Goal: Information Seeking & Learning: Learn about a topic

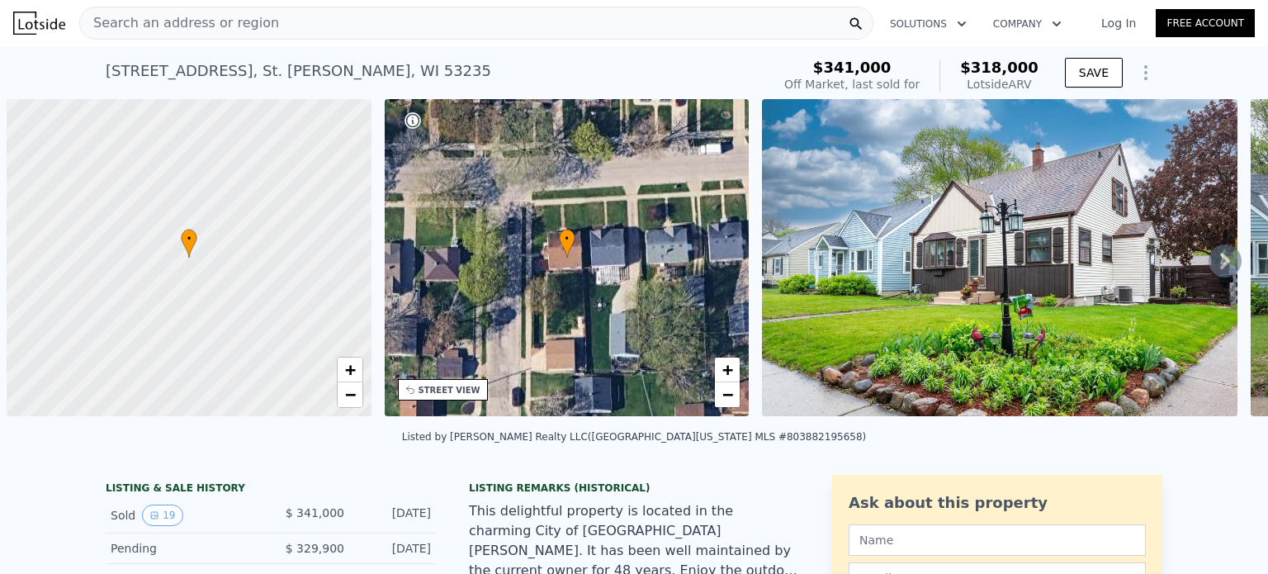
scroll to position [0, 7]
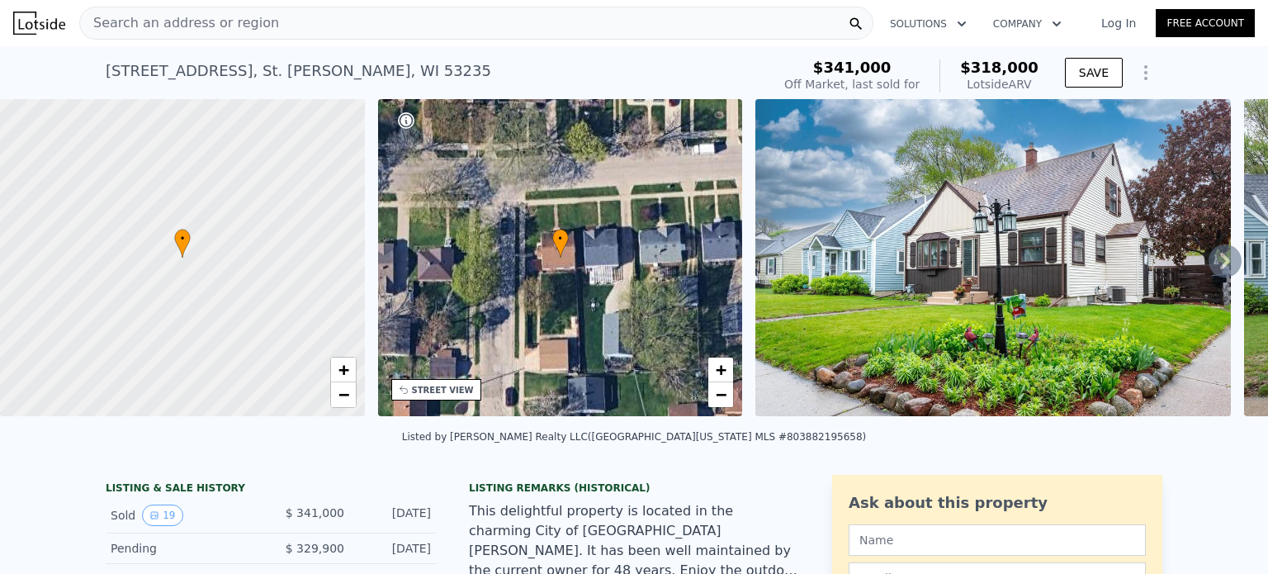
type input "3920.3999999999996"
checkbox input "true"
type input "$ 290,000"
type input "-$ 86,358"
click at [541, 20] on div "Search an address or region" at bounding box center [476, 23] width 794 height 33
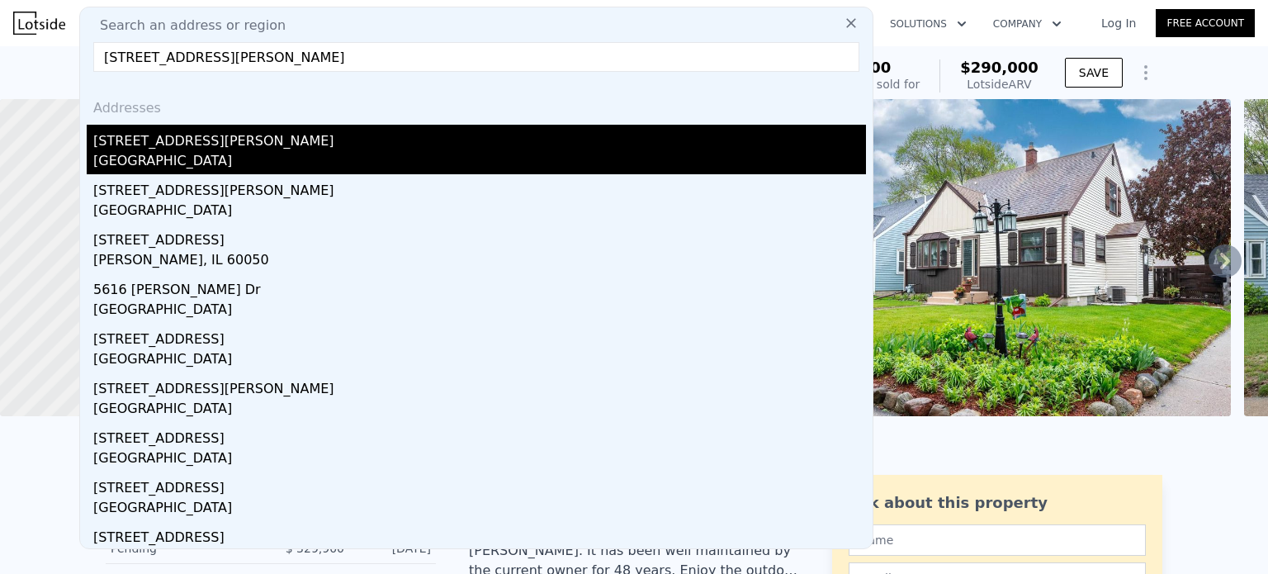
type input "[STREET_ADDRESS][PERSON_NAME]"
click at [205, 137] on div "[STREET_ADDRESS][PERSON_NAME]" at bounding box center [479, 138] width 772 height 26
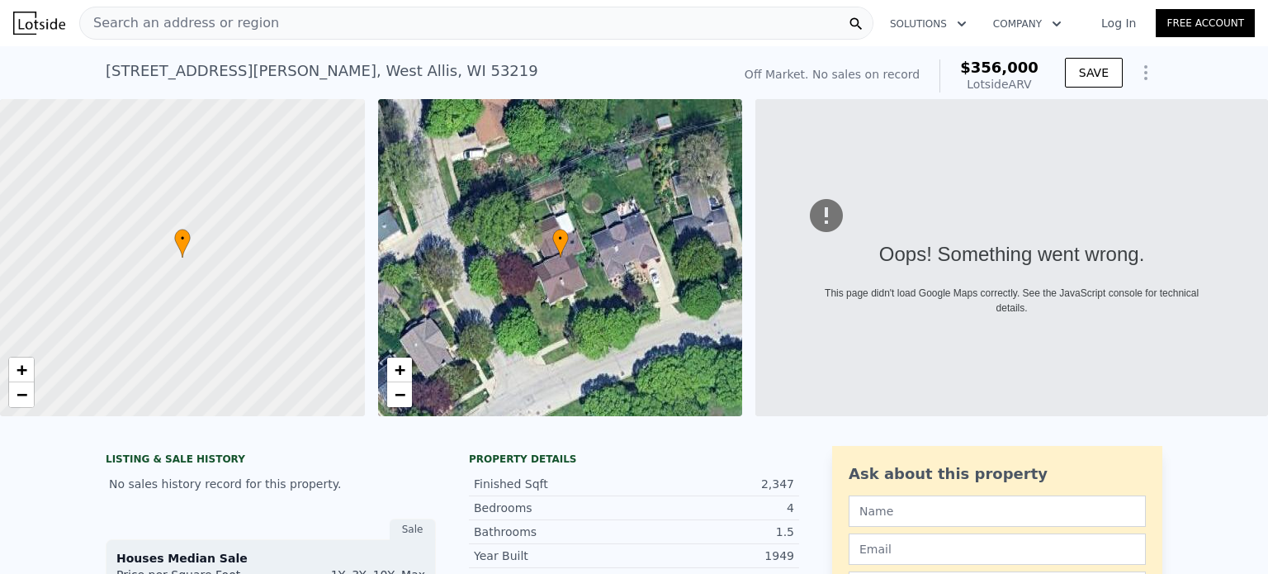
click at [522, 19] on div "Search an address or region" at bounding box center [476, 23] width 794 height 33
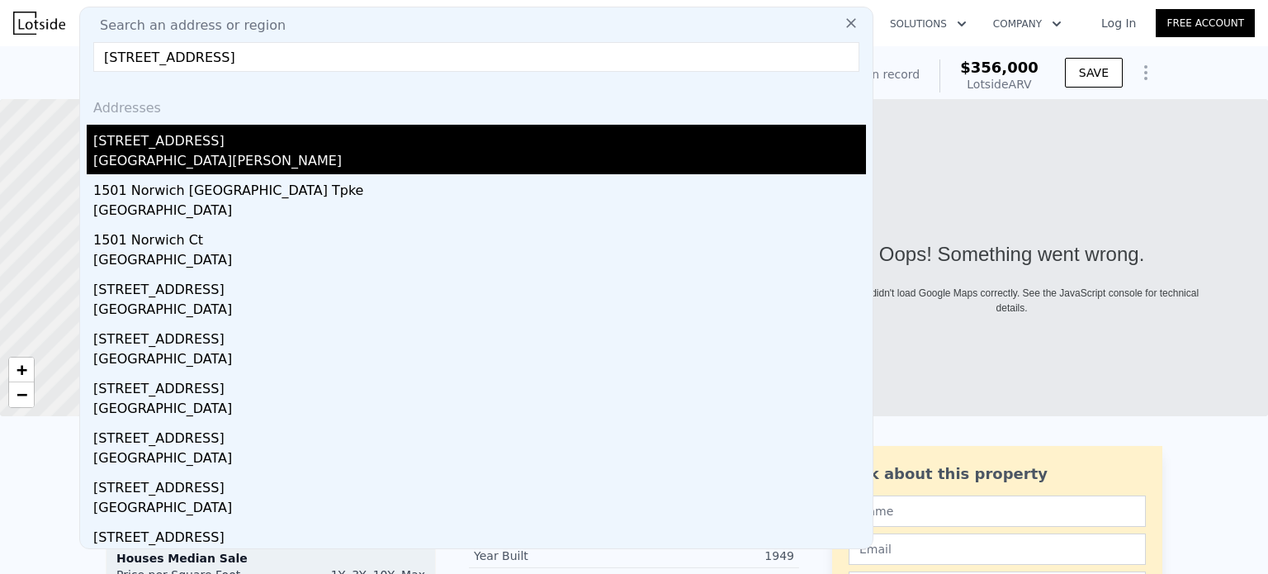
type input "[STREET_ADDRESS]"
click at [191, 161] on div "[GEOGRAPHIC_DATA][PERSON_NAME]" at bounding box center [479, 162] width 772 height 23
type input "1"
type input "1.5"
type input "938"
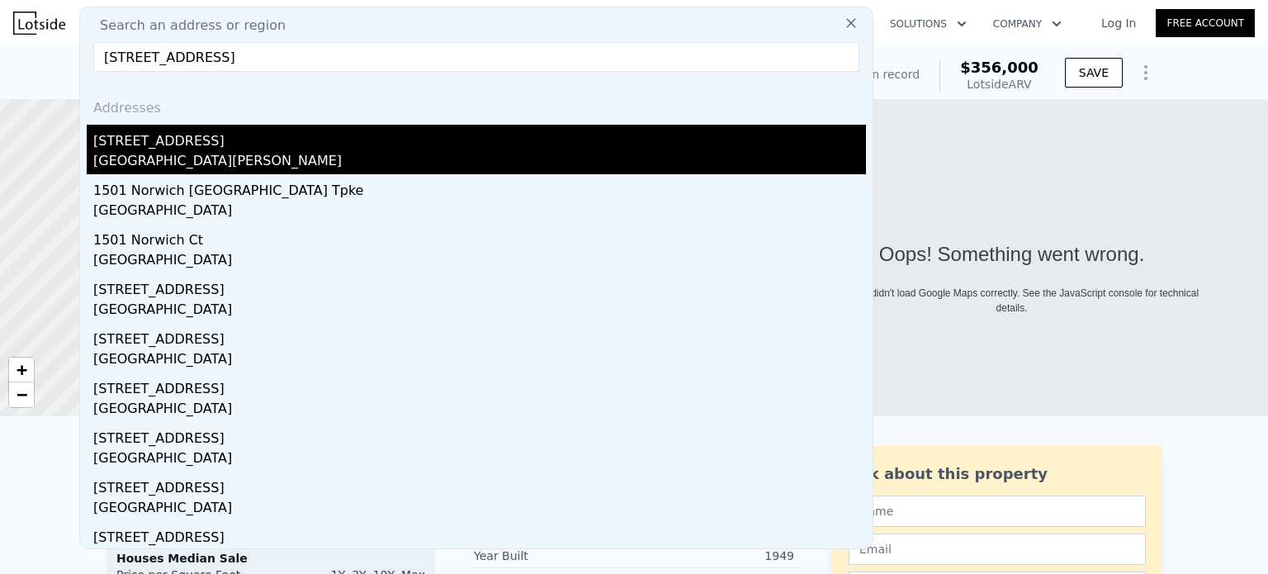
type input "1757"
type input "3920.3999999999996"
type input "7840.799999999999"
type input "$ 290,000"
type input "4"
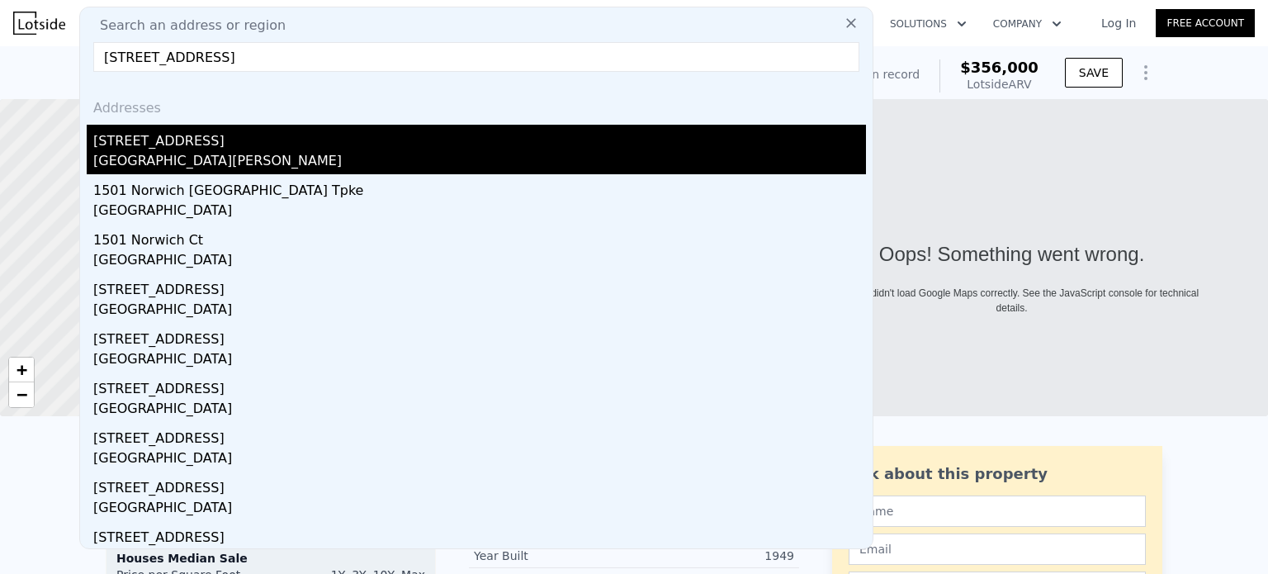
type input "-$ 86,358"
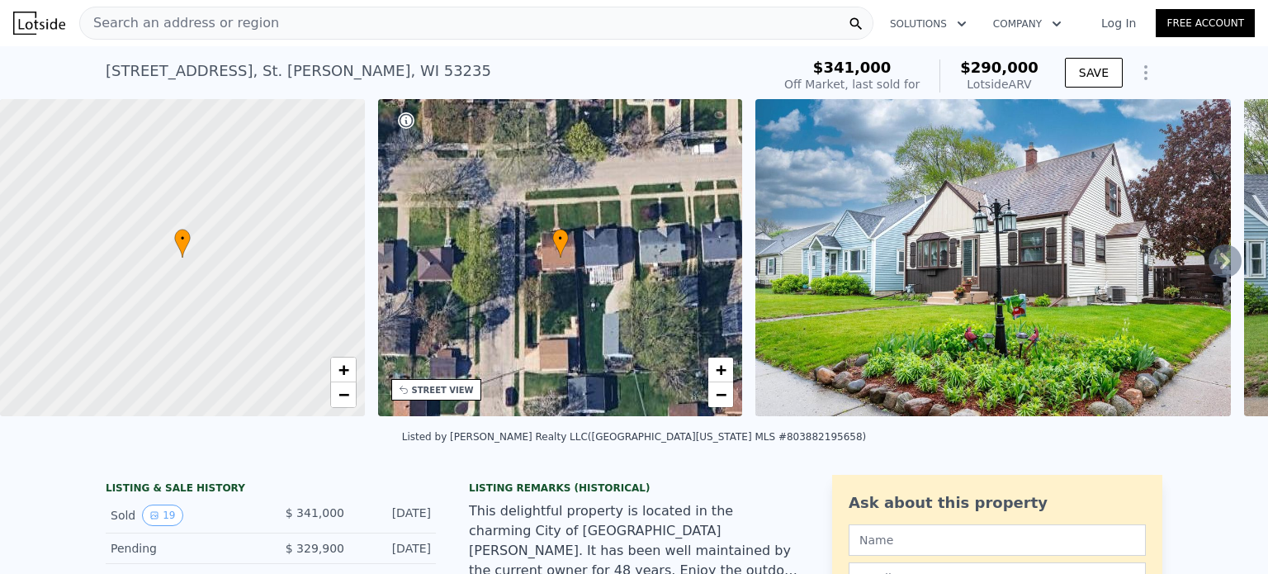
click at [1076, 248] on img at bounding box center [992, 257] width 475 height 317
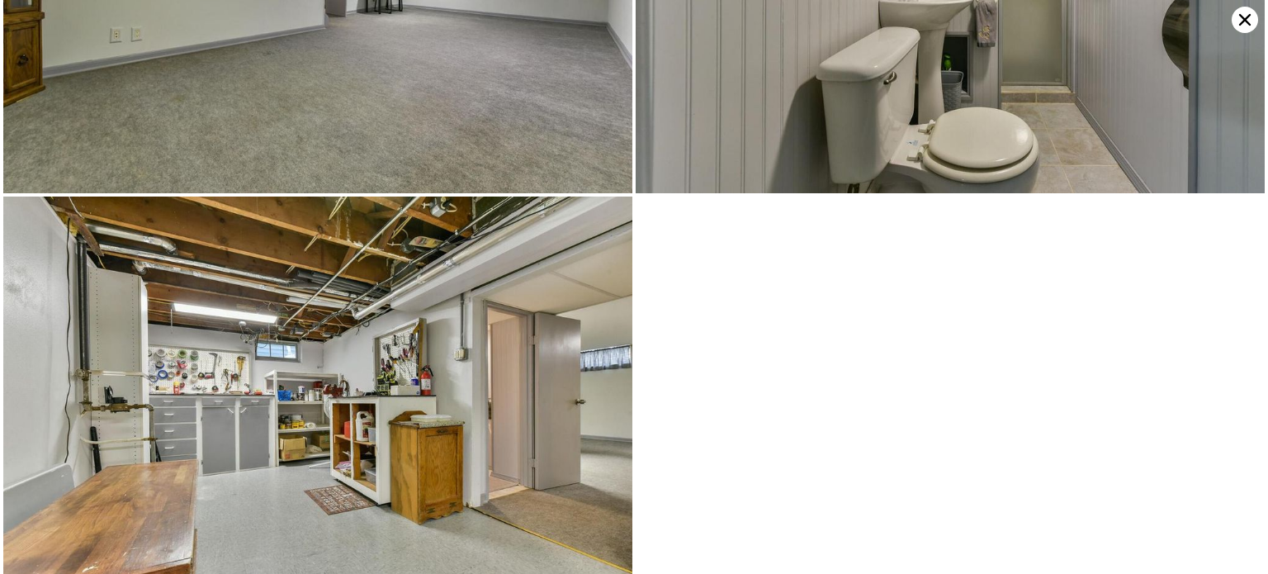
scroll to position [3608, 0]
click at [1240, 17] on icon at bounding box center [1245, 20] width 12 height 12
